Goal: Transaction & Acquisition: Purchase product/service

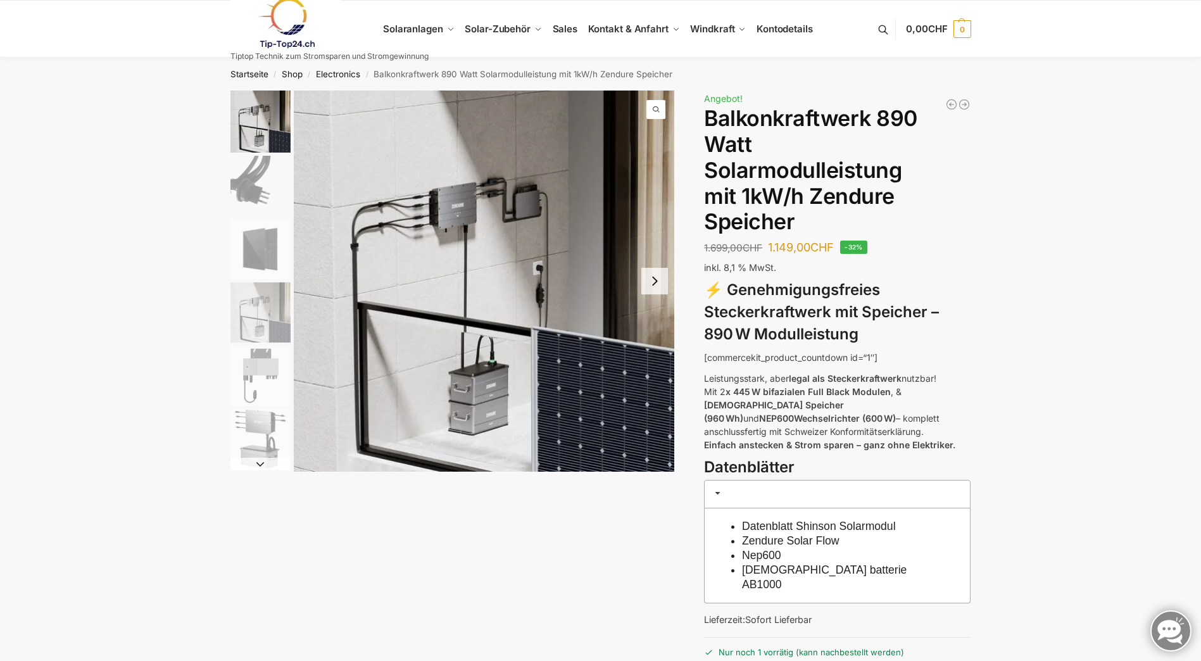
click at [264, 172] on img "2 / 6" at bounding box center [260, 186] width 60 height 60
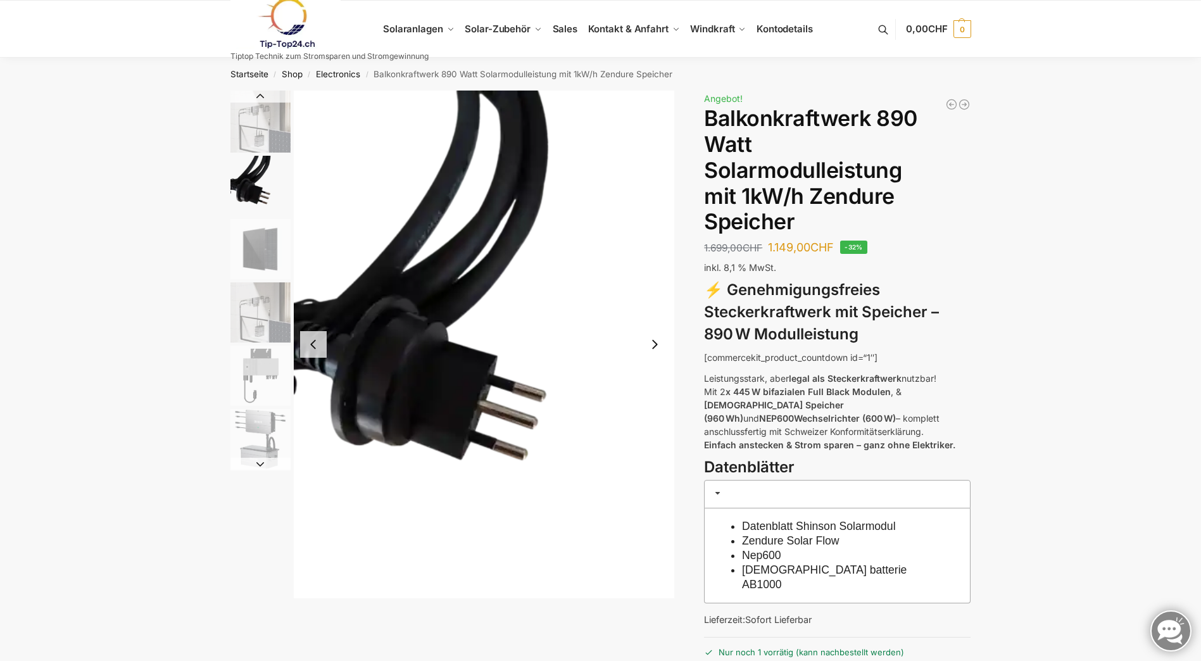
click at [249, 242] on img "3 / 6" at bounding box center [260, 249] width 60 height 60
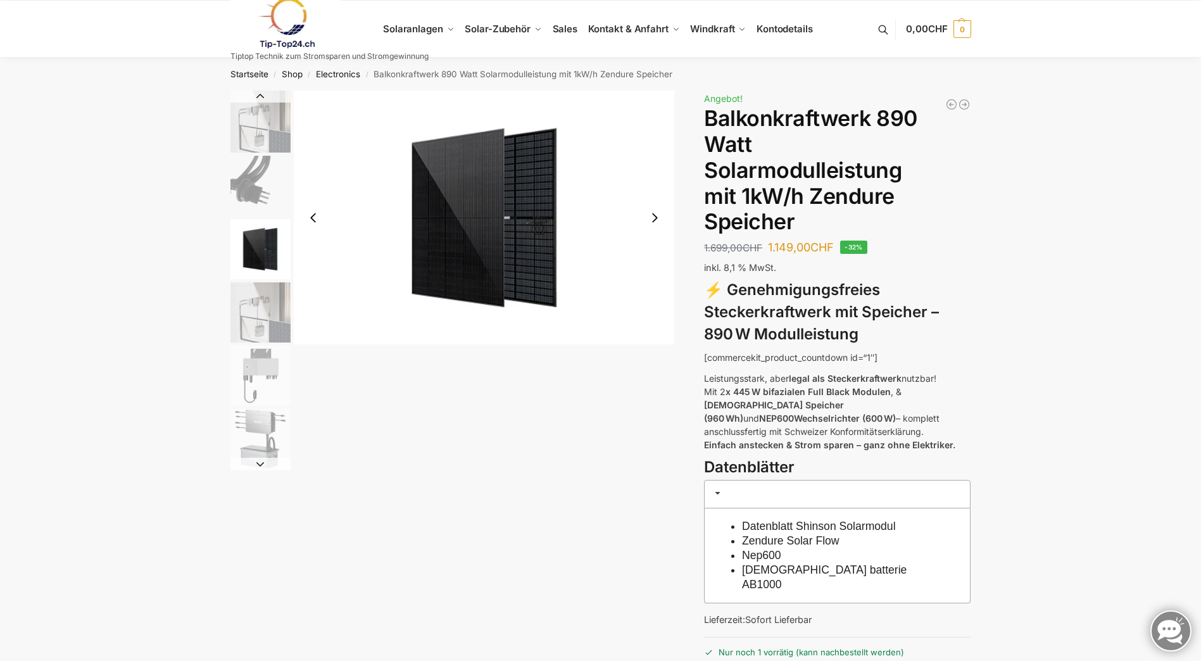
click at [256, 301] on img "4 / 6" at bounding box center [260, 312] width 60 height 60
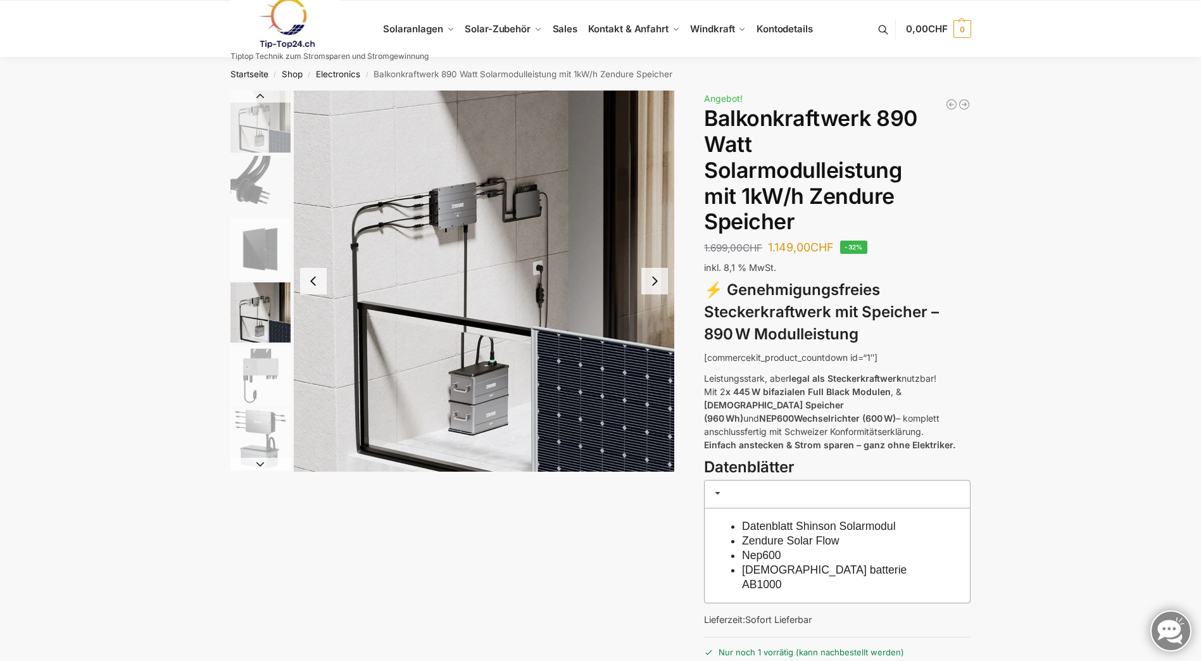
click at [258, 356] on img "5 / 6" at bounding box center [260, 376] width 60 height 60
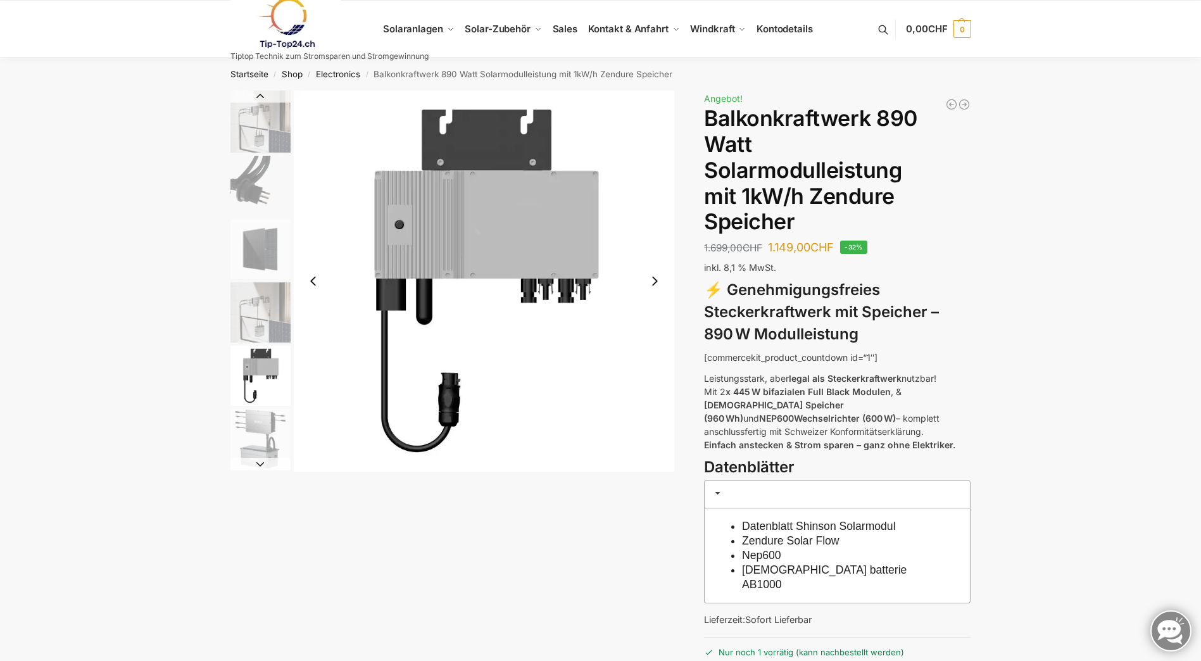
click at [261, 410] on img "6 / 6" at bounding box center [260, 439] width 60 height 60
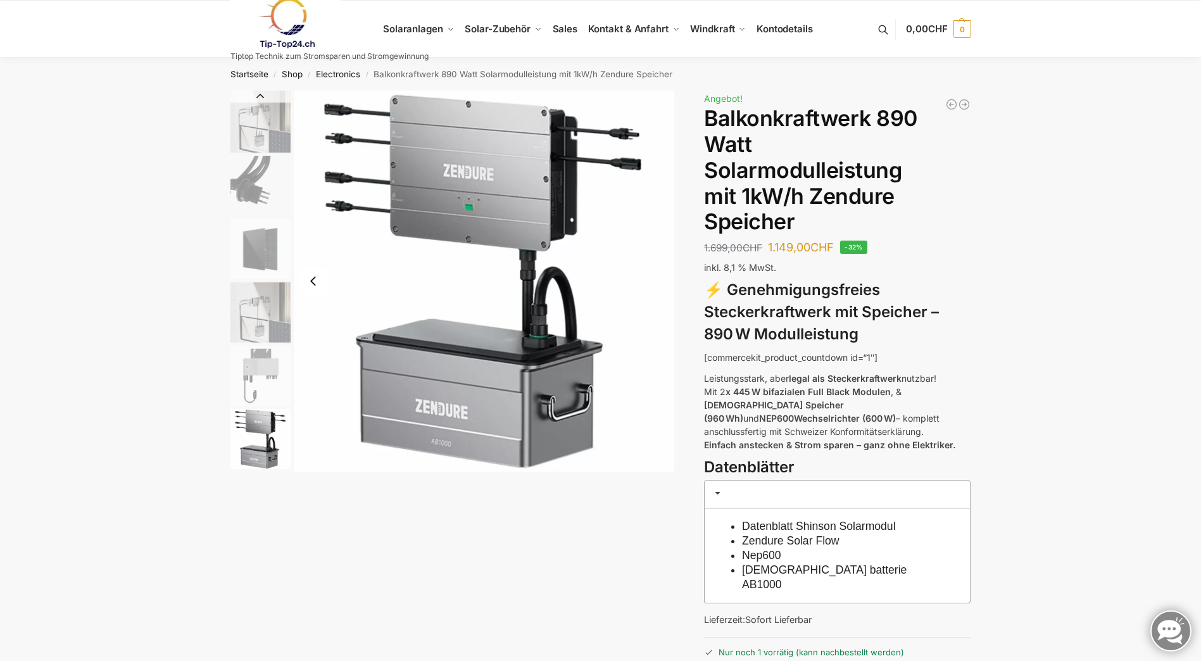
click at [258, 456] on img "6 / 6" at bounding box center [260, 439] width 60 height 60
click at [263, 415] on img "6 / 6" at bounding box center [260, 439] width 60 height 60
click at [264, 369] on img "5 / 6" at bounding box center [260, 376] width 60 height 60
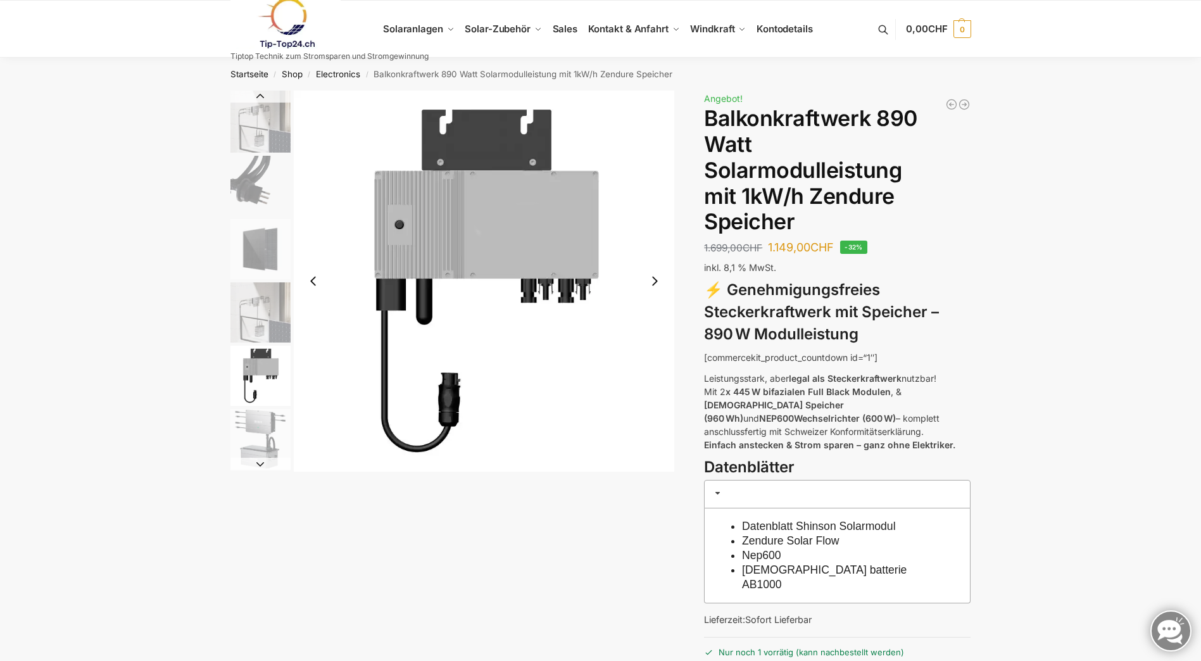
click at [253, 287] on img "4 / 6" at bounding box center [260, 312] width 60 height 60
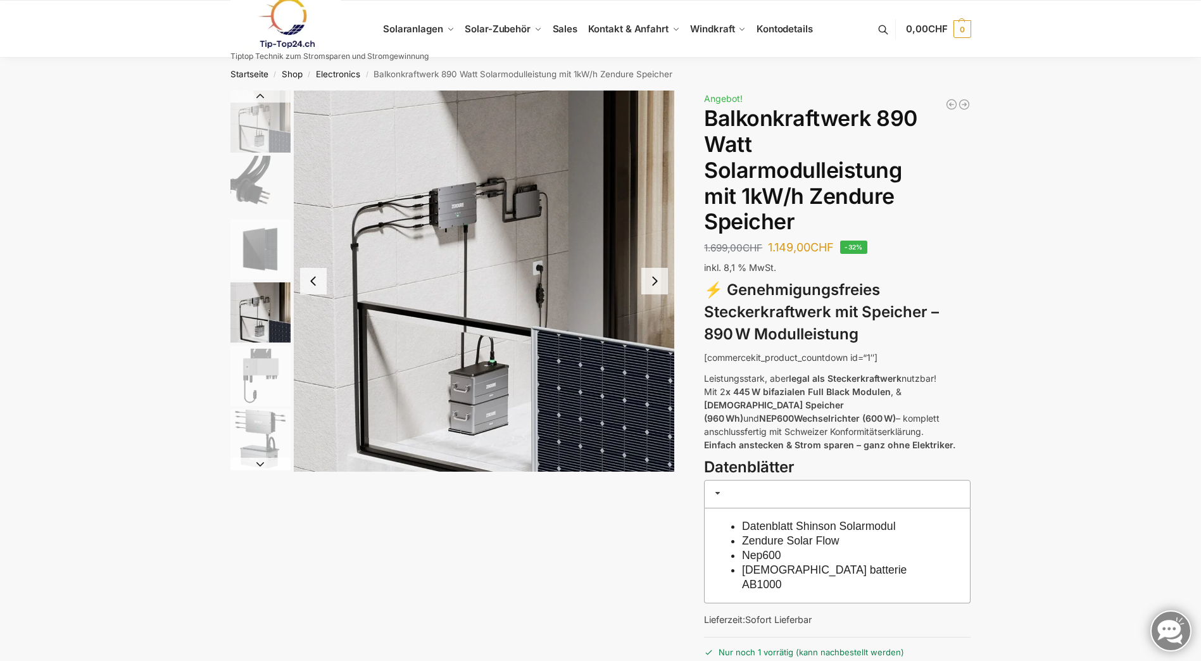
click at [253, 232] on img "3 / 6" at bounding box center [260, 249] width 60 height 60
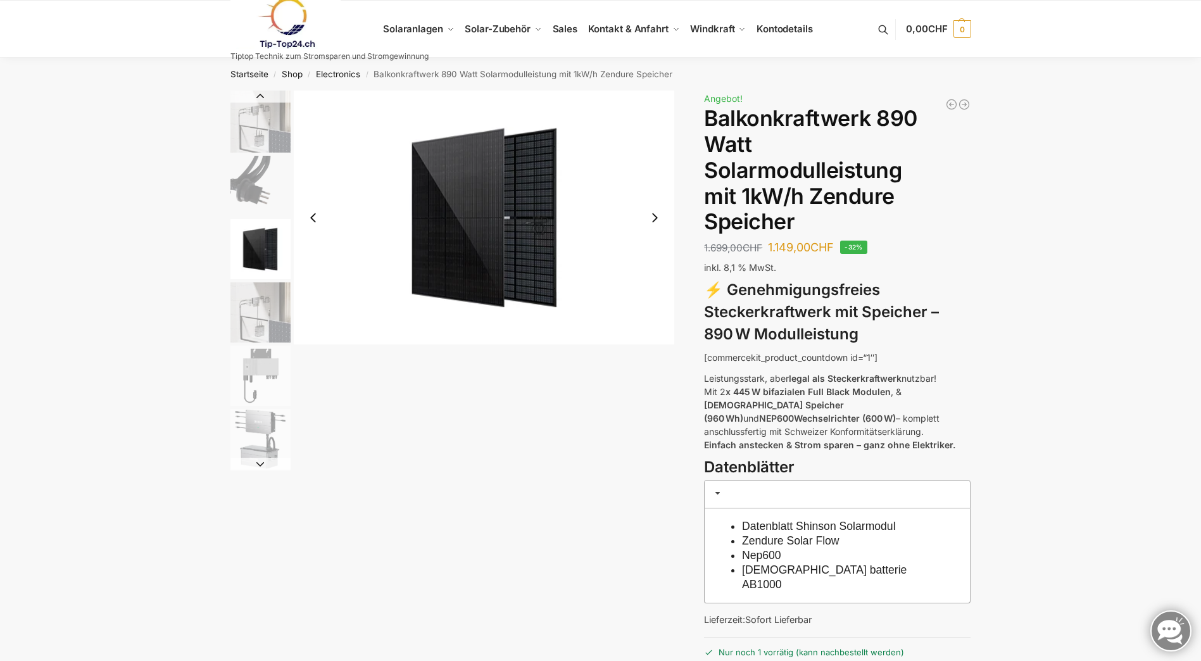
click at [248, 177] on img "2 / 6" at bounding box center [260, 186] width 60 height 60
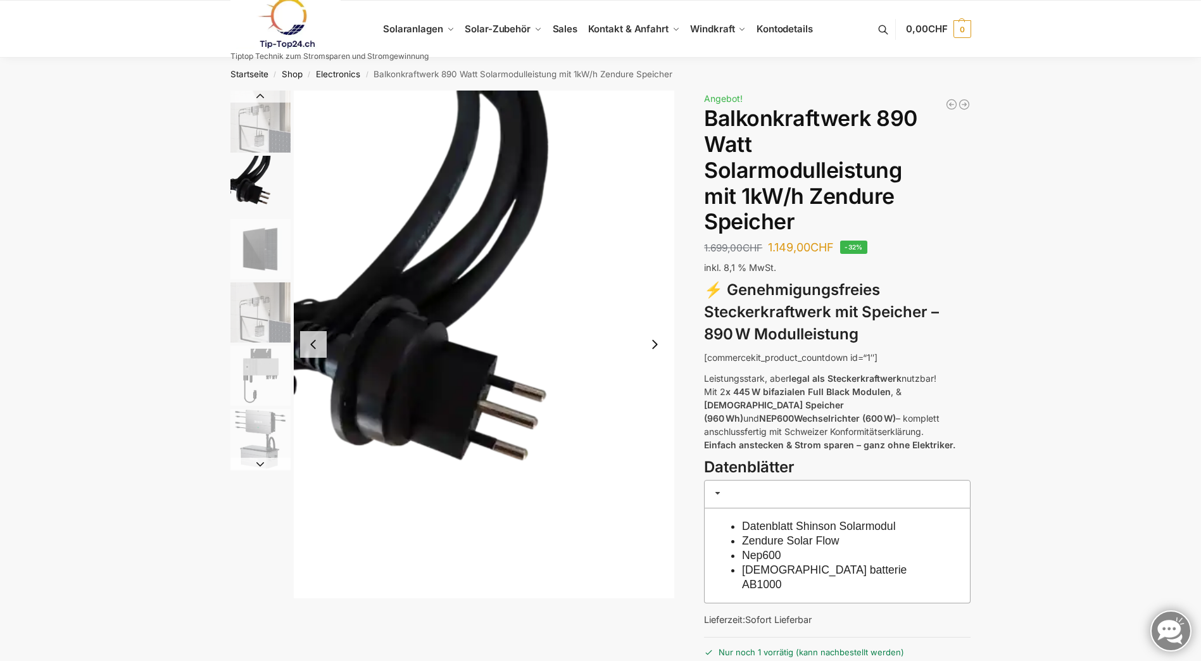
click at [247, 123] on img "1 / 6" at bounding box center [260, 122] width 60 height 62
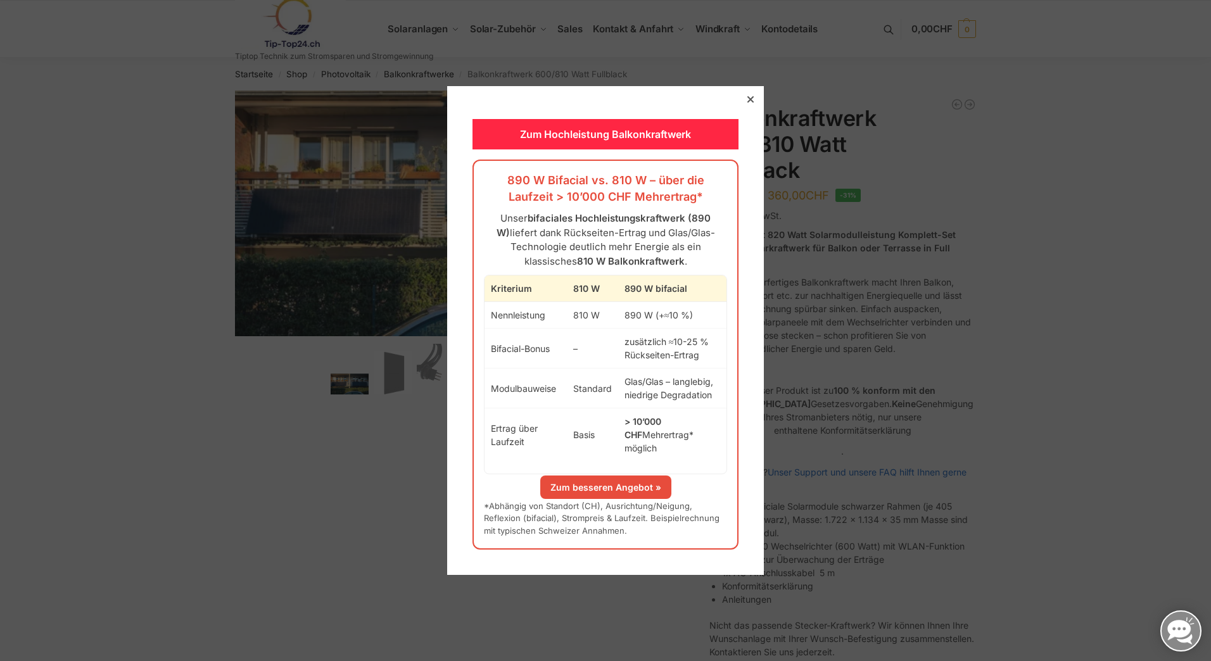
click at [750, 105] on div at bounding box center [750, 99] width 11 height 11
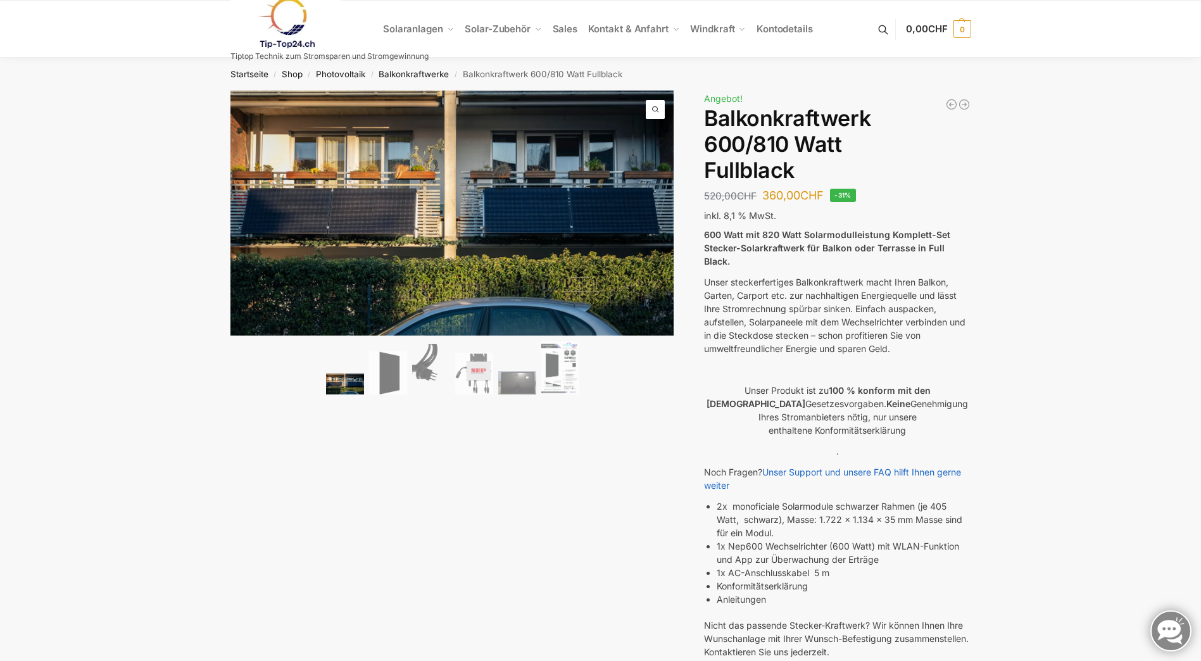
click at [1136, 54] on ul "Solaranlagen Balkonkraftwerke Komplet-Sets mit Halterungen Balkon,Wand, Terrass…" at bounding box center [600, 29] width 1201 height 57
